Goal: Book appointment/travel/reservation

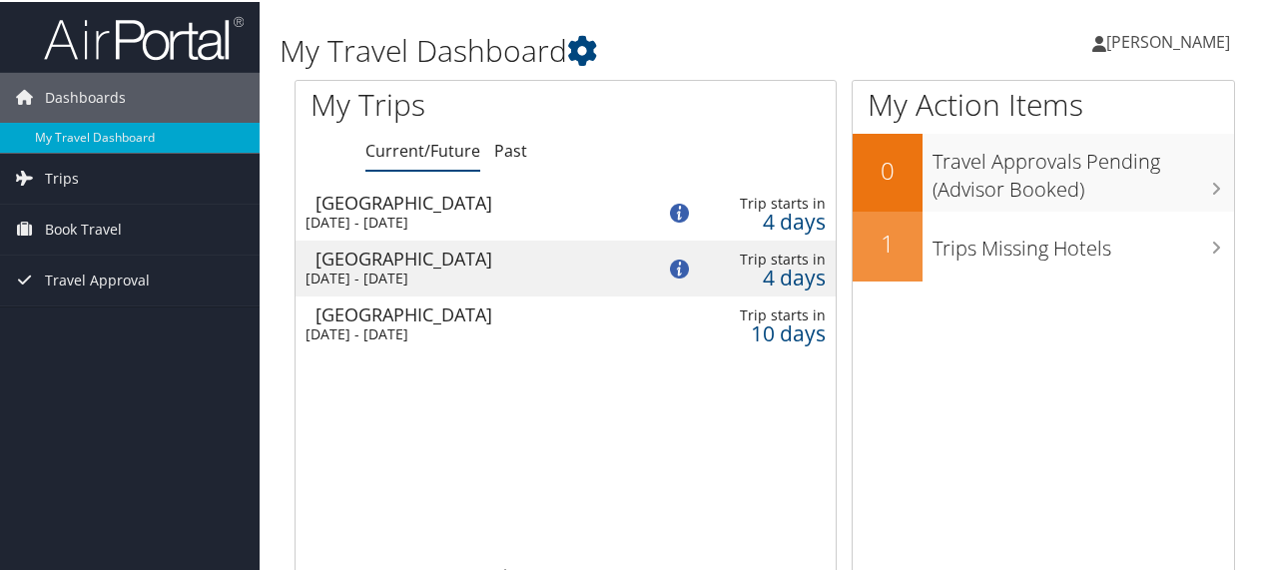
click at [462, 200] on div "[GEOGRAPHIC_DATA]" at bounding box center [475, 201] width 319 height 18
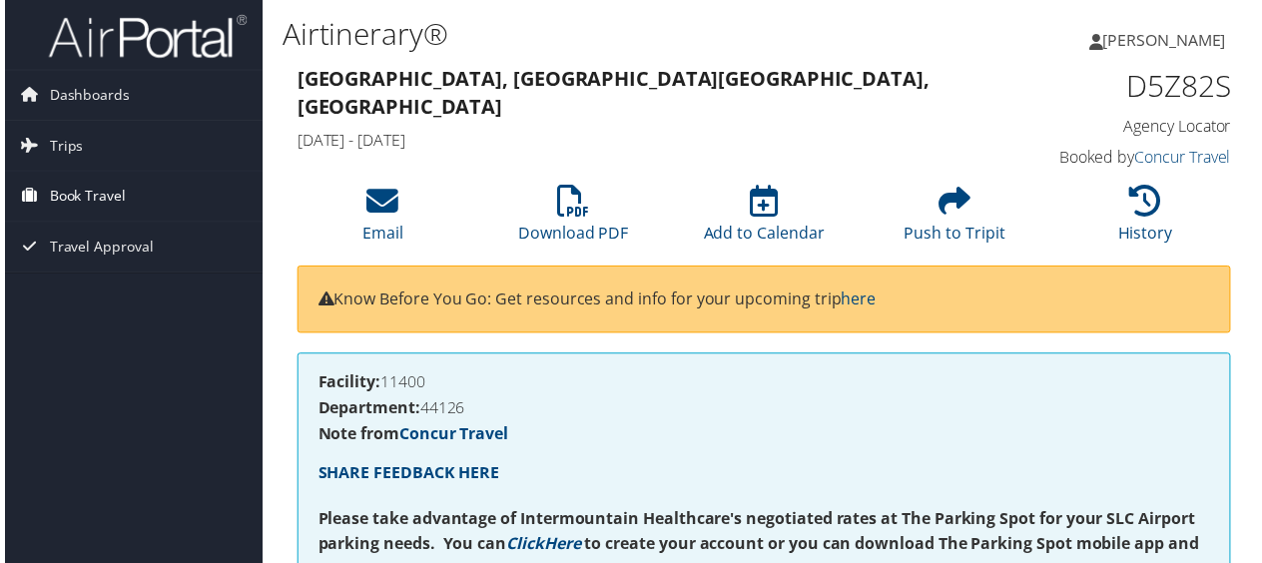
click at [80, 183] on span "Book Travel" at bounding box center [83, 198] width 77 height 50
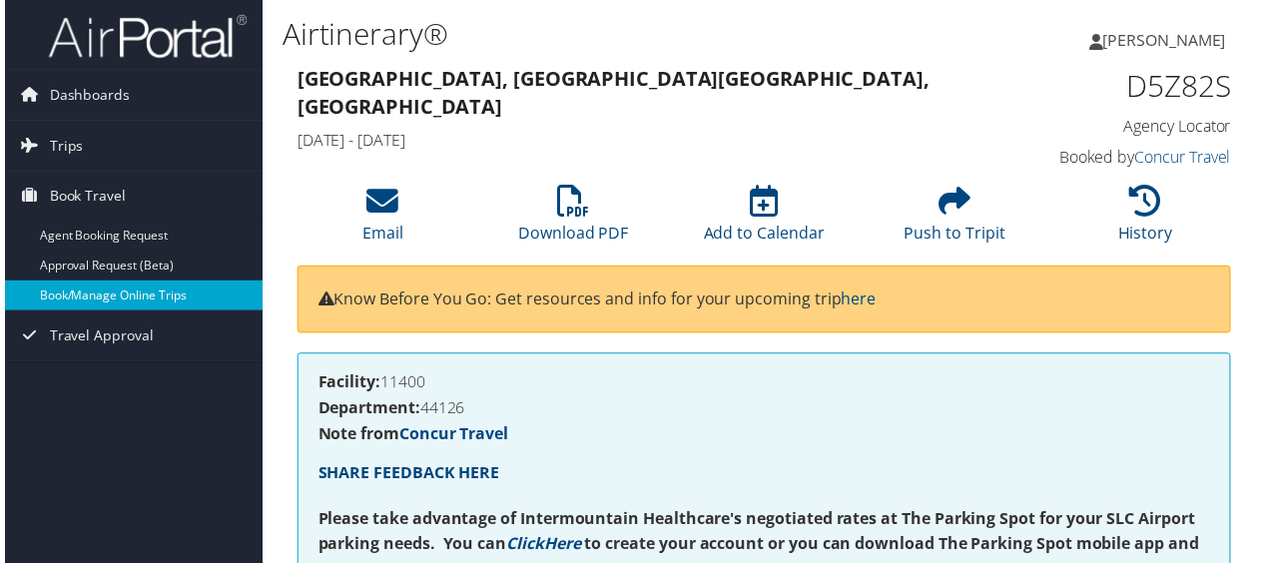
click at [76, 289] on link "Book/Manage Online Trips" at bounding box center [130, 298] width 260 height 30
